Goal: Task Accomplishment & Management: Manage account settings

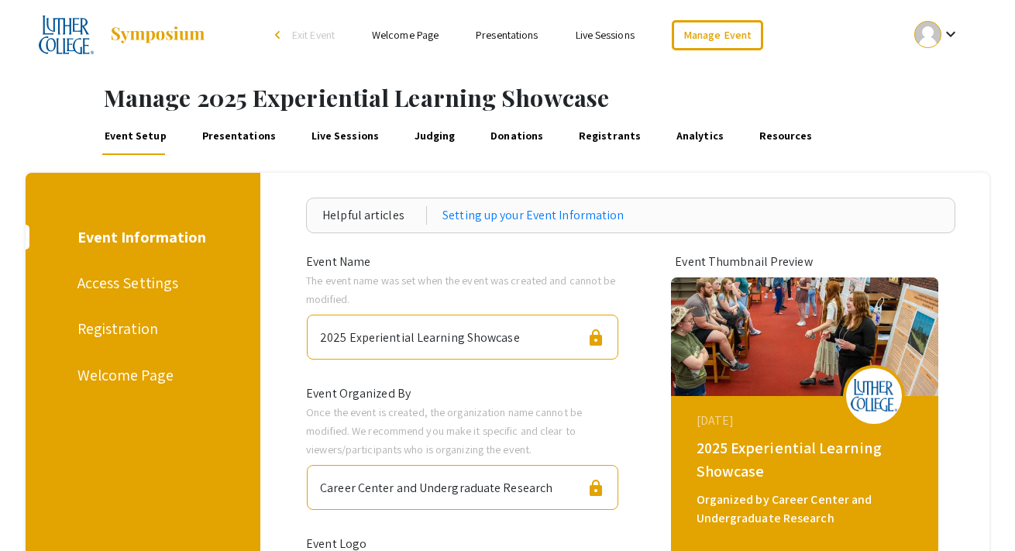
click at [226, 138] on link "Presentations" at bounding box center [238, 136] width 79 height 37
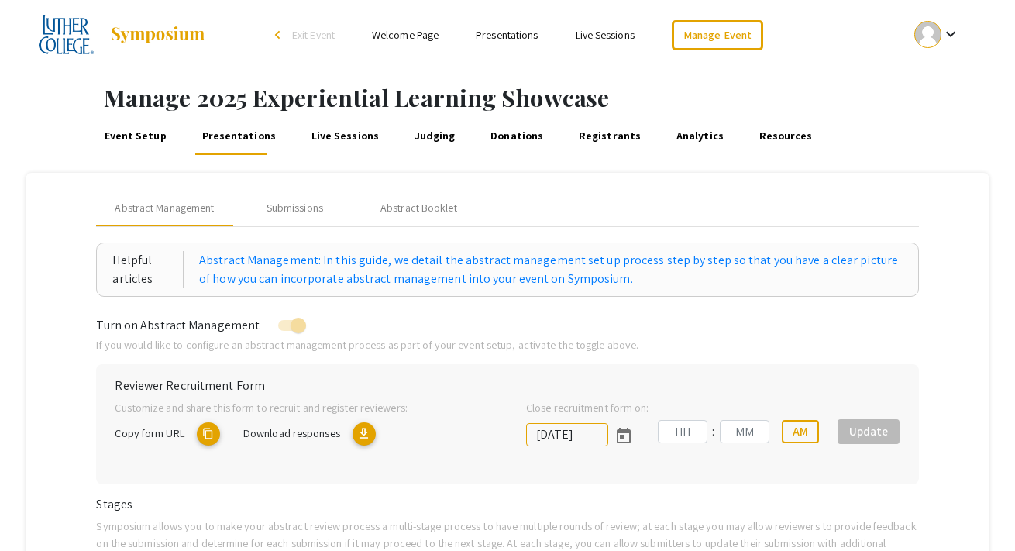
type input "[DATE]"
type input "11"
type input "59"
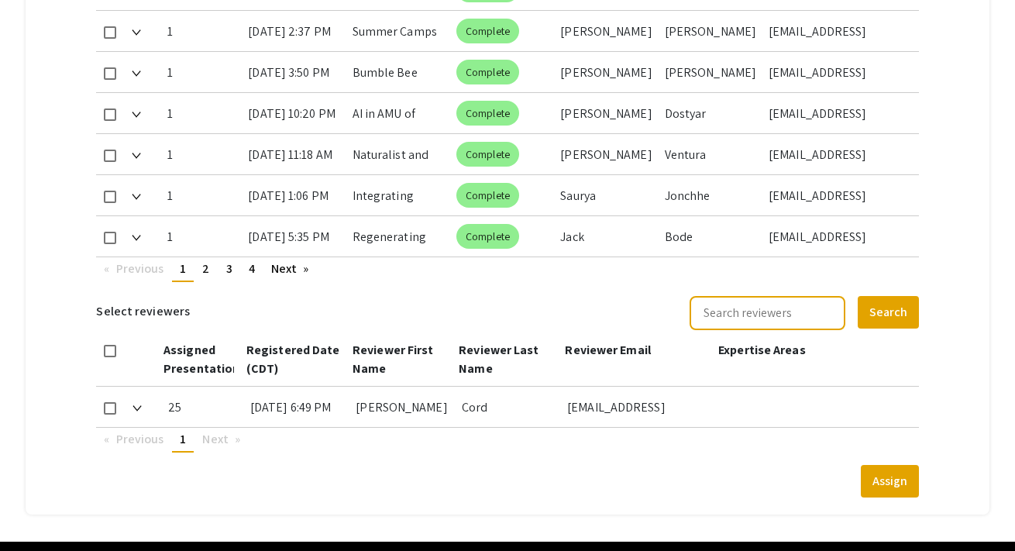
scroll to position [1062, 0]
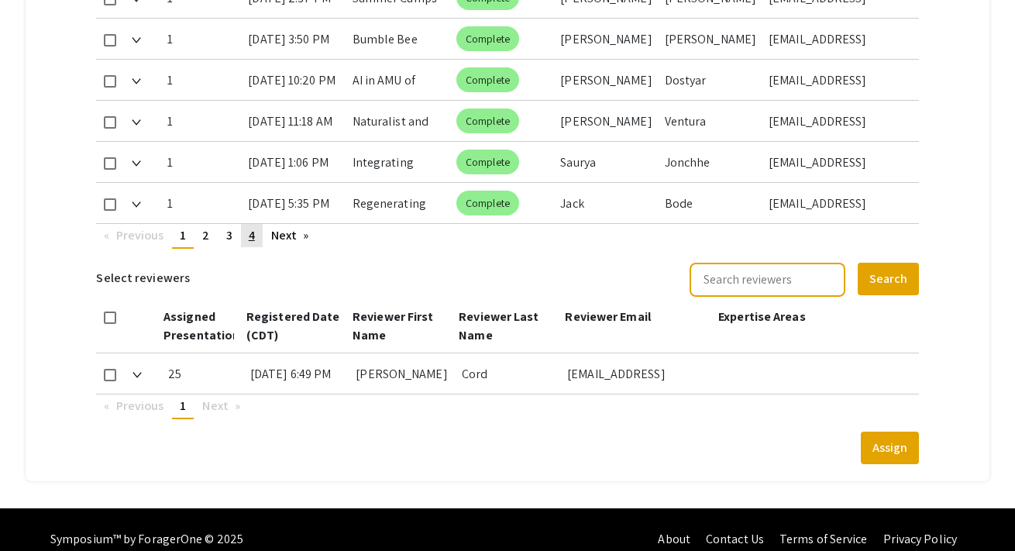
click at [252, 227] on span "4" at bounding box center [252, 235] width 6 height 16
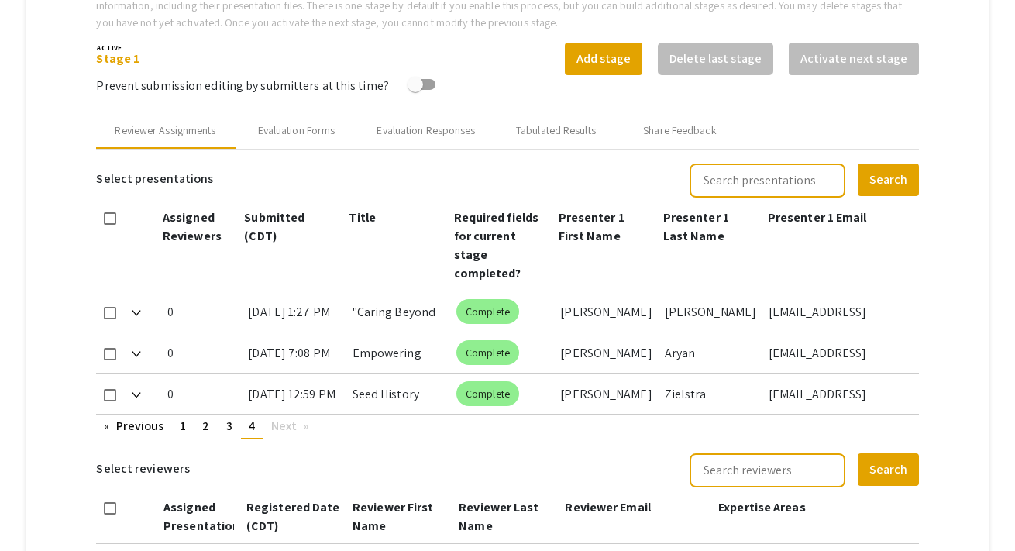
scroll to position [520, 0]
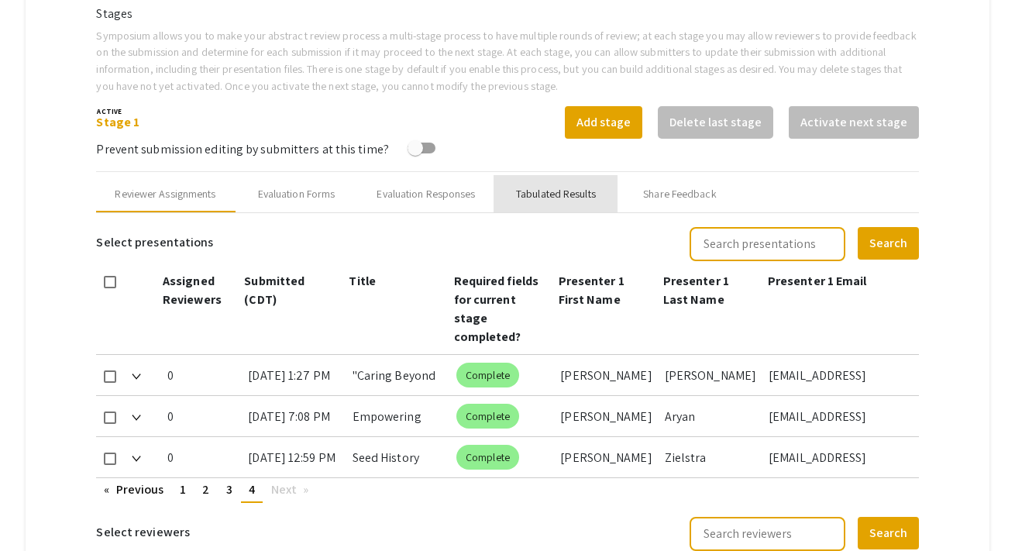
click at [557, 193] on div "Tabulated Results" at bounding box center [556, 194] width 80 height 16
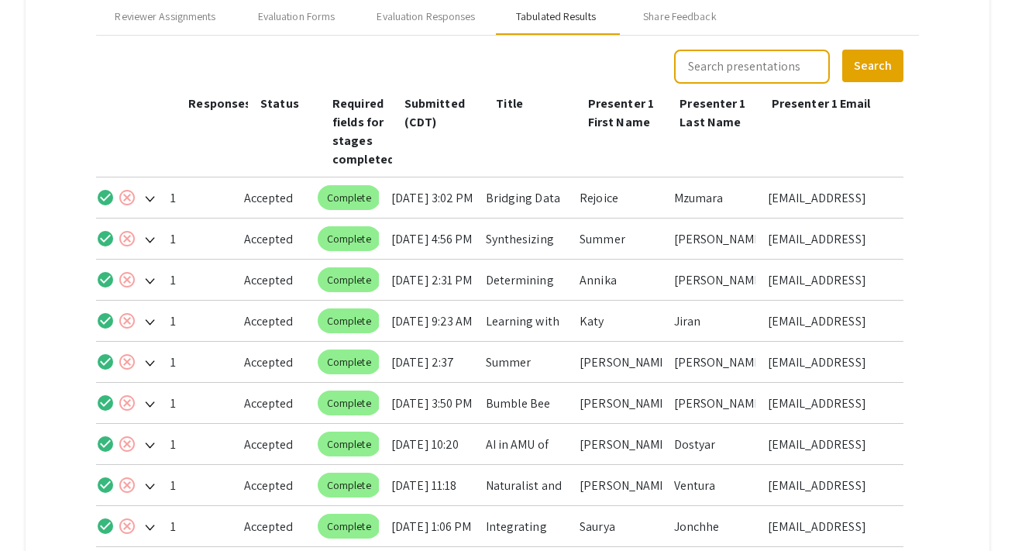
scroll to position [877, 0]
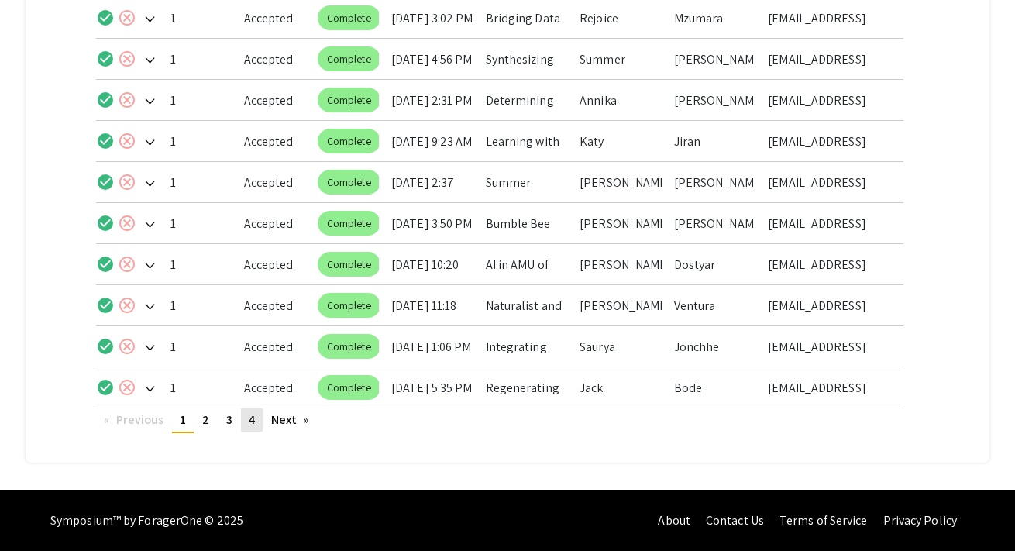
click at [247, 416] on link "page 4" at bounding box center [252, 419] width 22 height 23
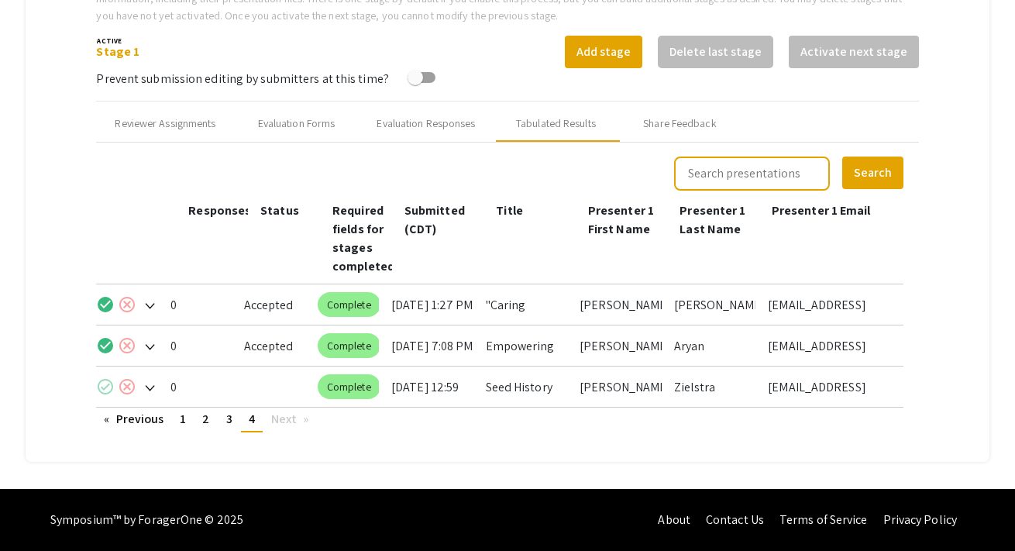
scroll to position [590, 0]
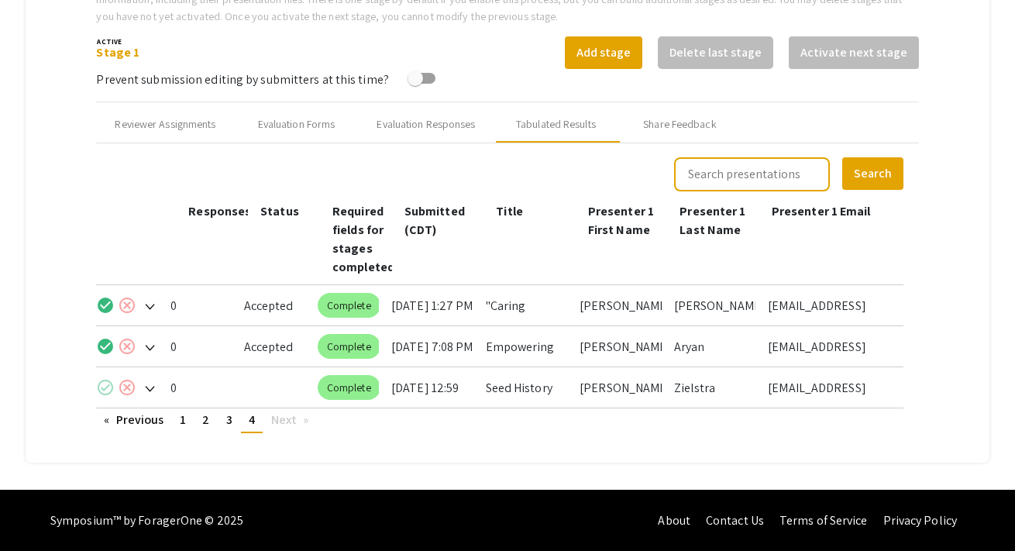
click at [105, 390] on mat-icon "check_circle" at bounding box center [105, 387] width 19 height 19
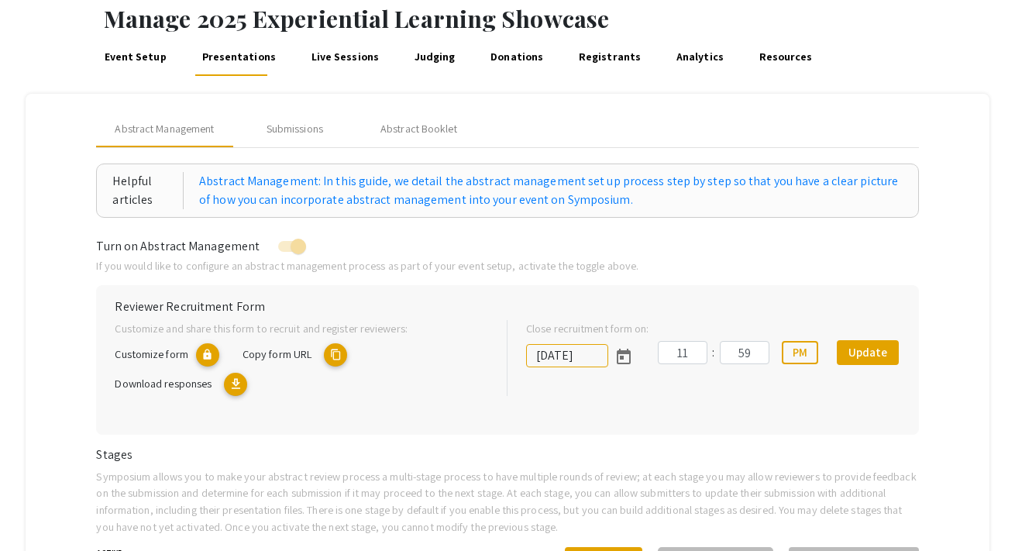
scroll to position [0, 0]
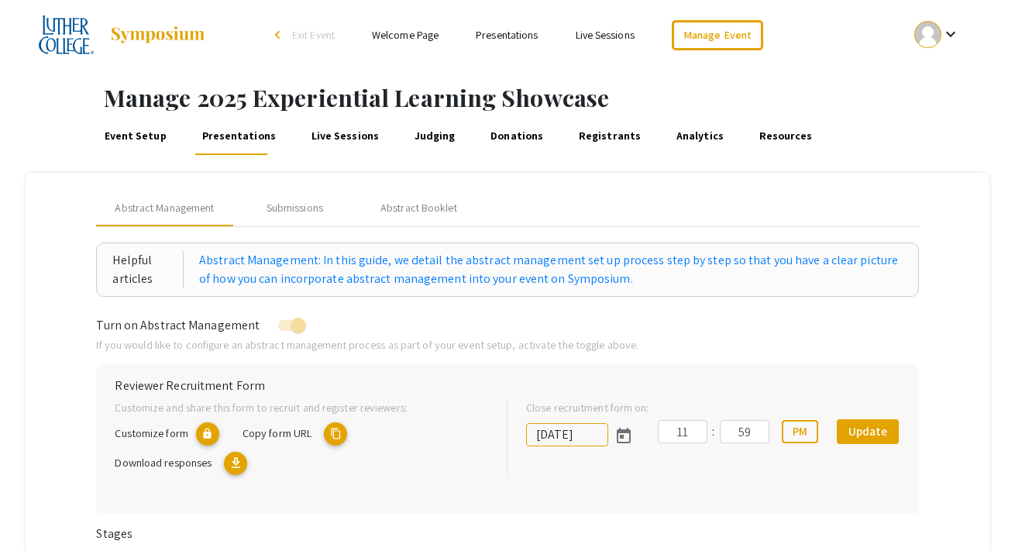
click at [497, 42] on link "Presentations" at bounding box center [507, 35] width 62 height 14
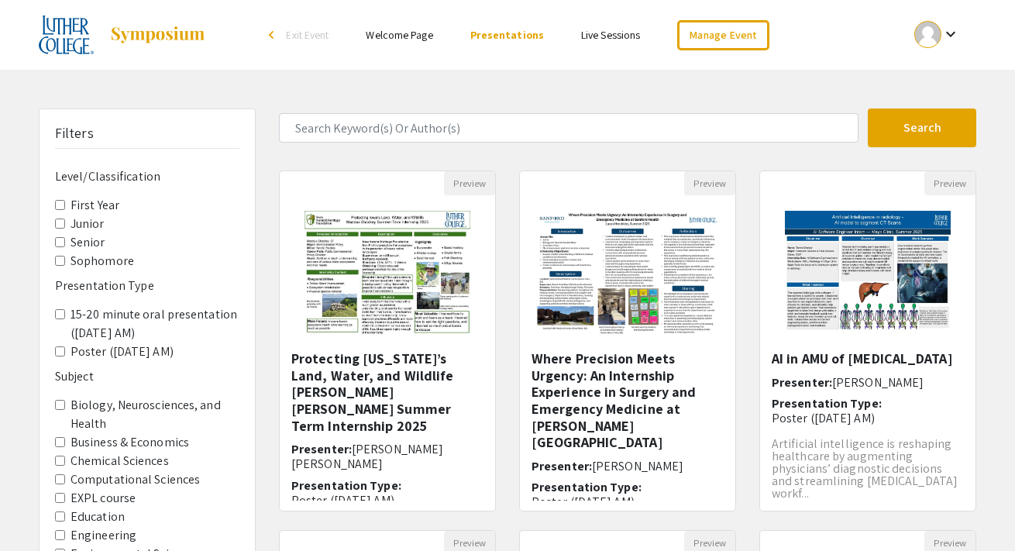
click at [114, 321] on label "15-20 minute oral presentation ([DATE] AM)" at bounding box center [155, 323] width 169 height 37
click at [65, 319] on AM\) "15-20 minute oral presentation ([DATE] AM)" at bounding box center [60, 314] width 10 height 10
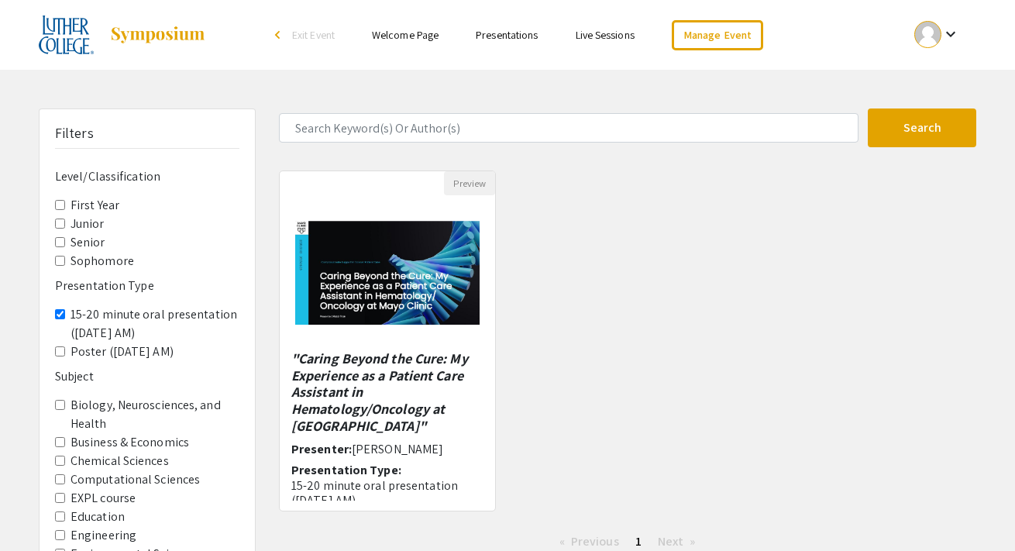
click at [112, 319] on label "15-20 minute oral presentation ([DATE] AM)" at bounding box center [155, 323] width 169 height 37
click at [65, 319] on AM\) "15-20 minute oral presentation ([DATE] AM)" at bounding box center [60, 314] width 10 height 10
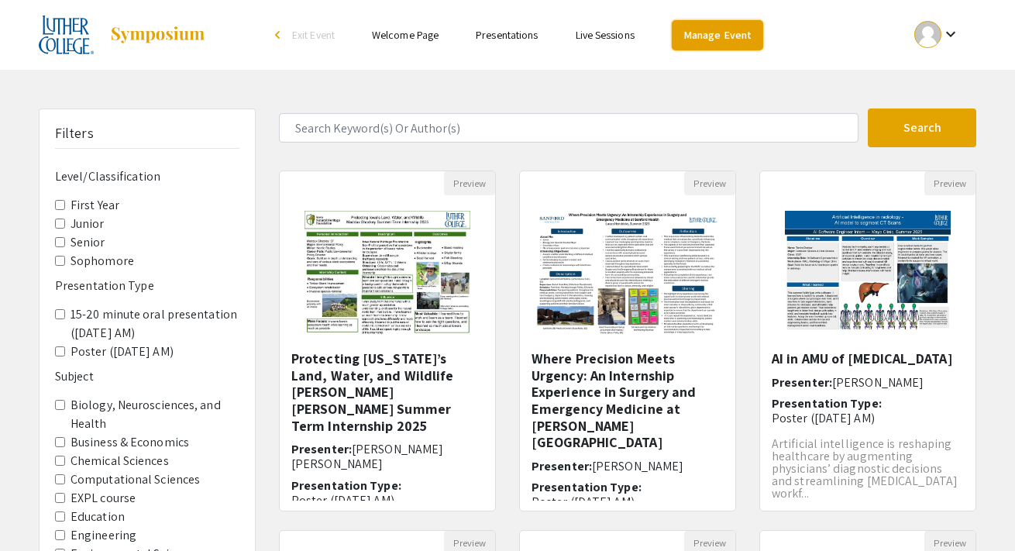
click at [708, 26] on link "Manage Event" at bounding box center [717, 35] width 91 height 30
